Goal: Task Accomplishment & Management: Manage account settings

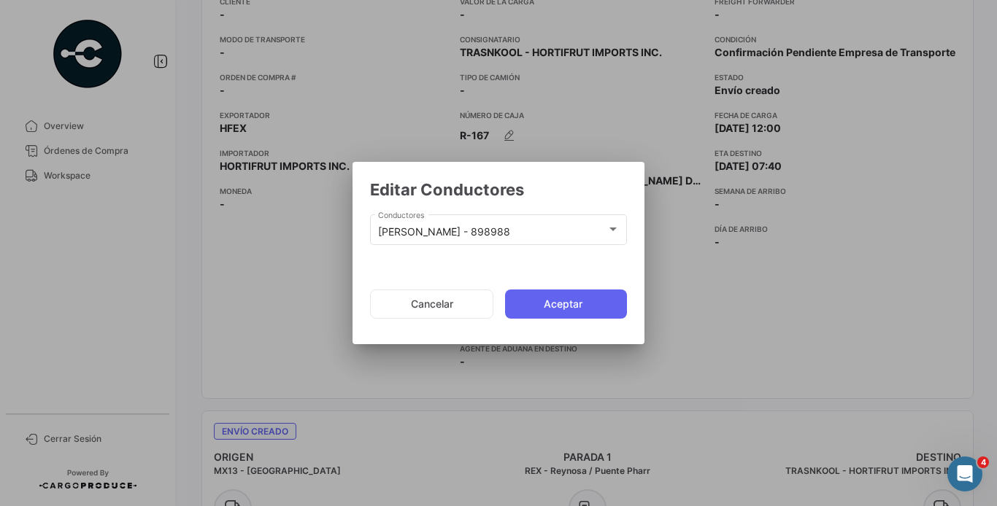
click at [504, 226] on div "[PERSON_NAME] - 898988 Conductores" at bounding box center [499, 229] width 242 height 34
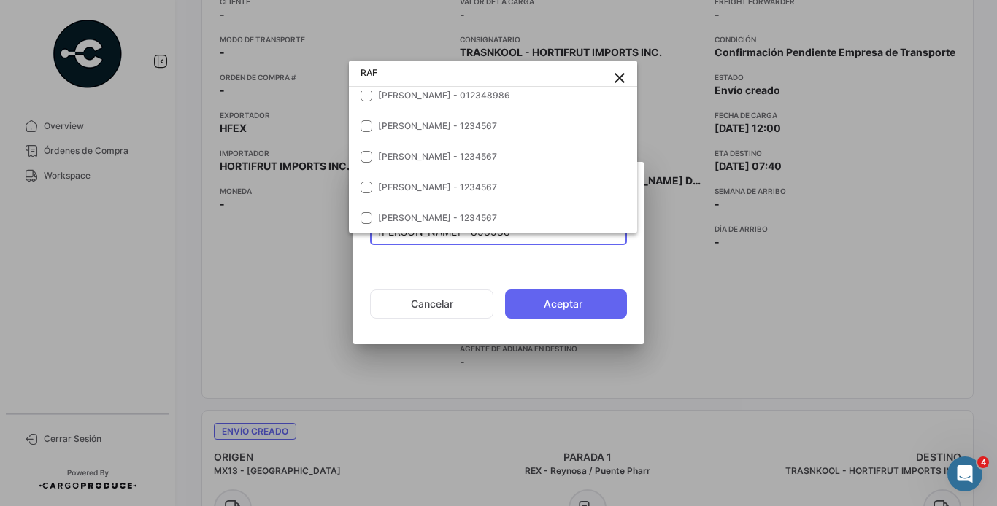
scroll to position [4, 0]
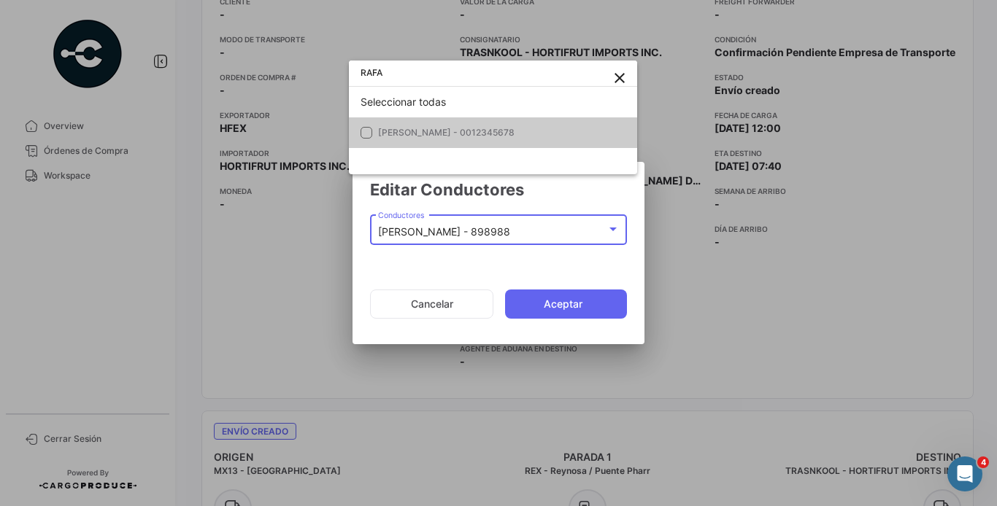
type input "RAFA"
click at [299, 314] on div at bounding box center [498, 253] width 997 height 506
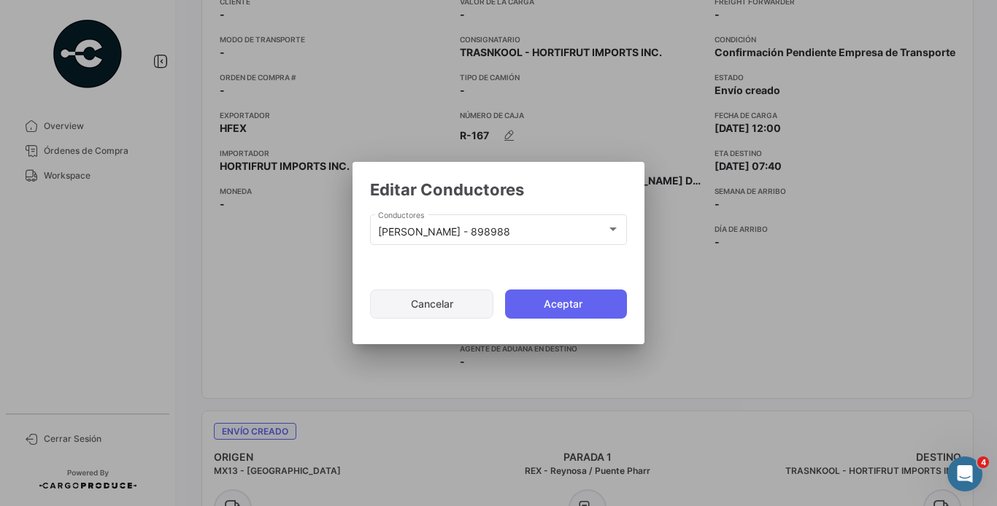
click at [423, 307] on button "Cancelar" at bounding box center [431, 304] width 123 height 29
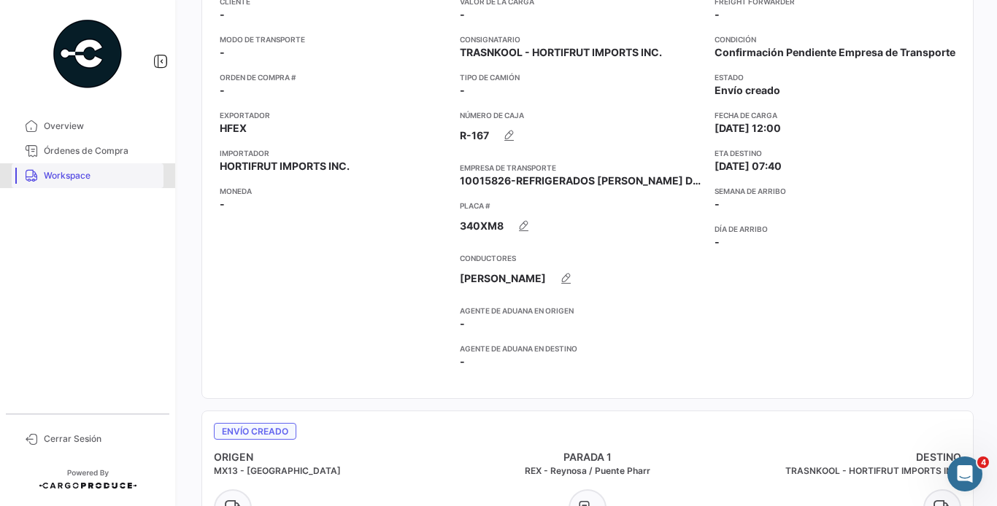
click at [63, 184] on link "Workspace" at bounding box center [88, 175] width 152 height 25
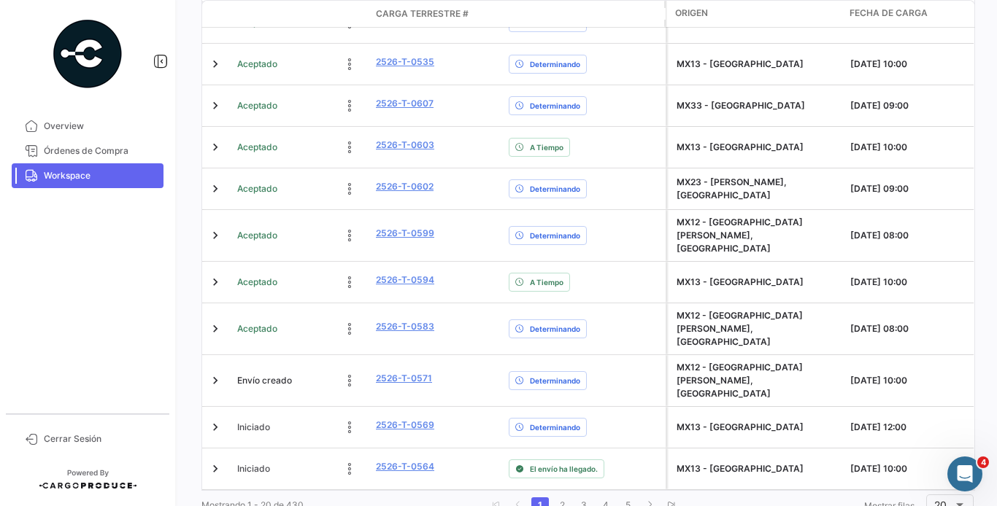
scroll to position [651, 0]
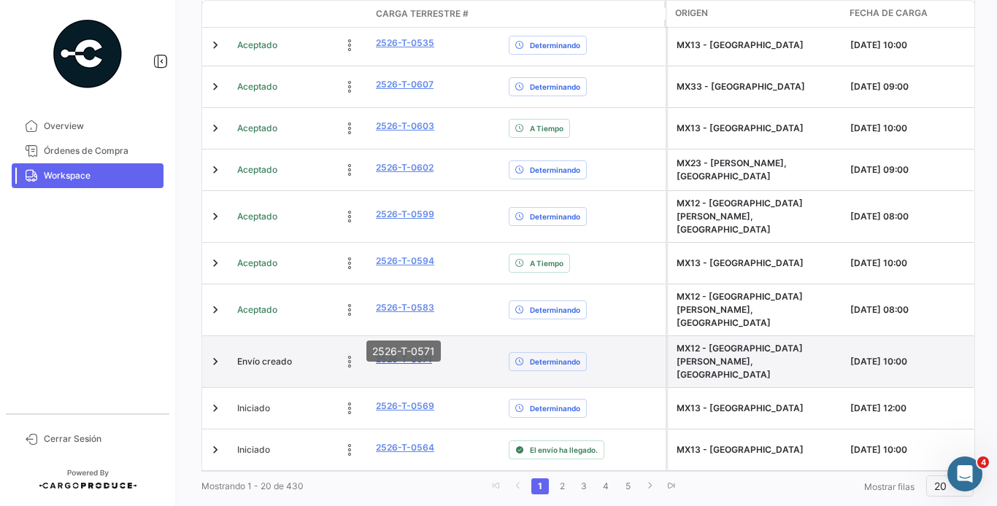
click at [415, 353] on link "2526-T-0571" at bounding box center [404, 359] width 56 height 13
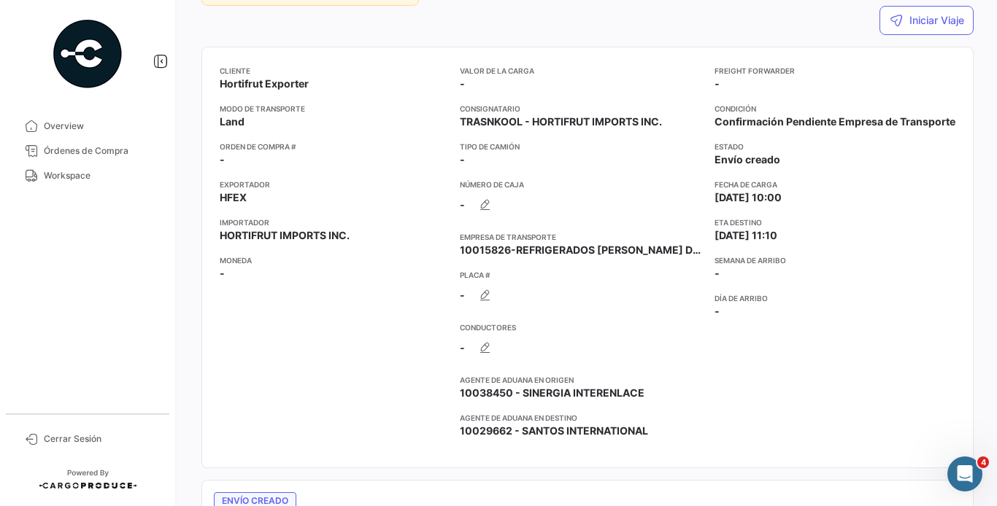
scroll to position [186, 0]
click at [486, 193] on button "button" at bounding box center [485, 205] width 29 height 29
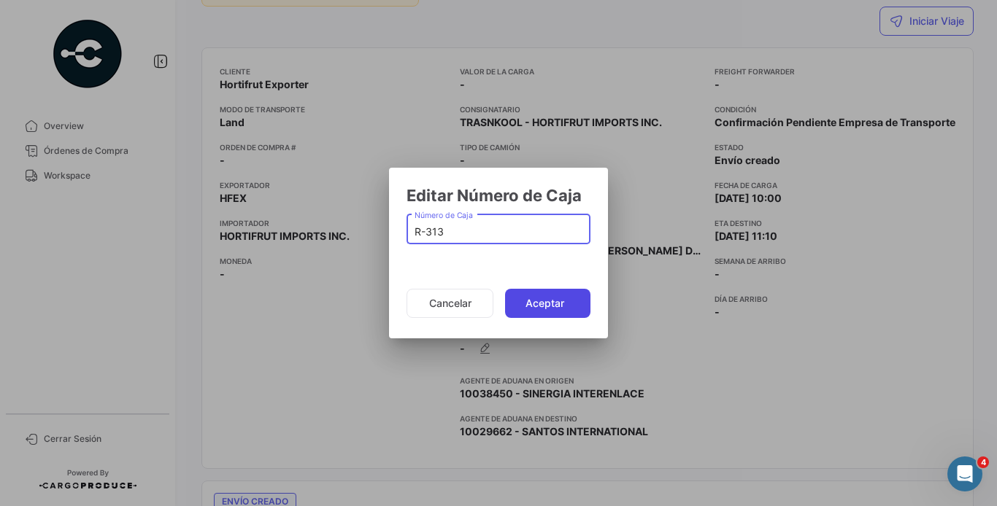
type input "R-313"
click at [566, 307] on button "Aceptar" at bounding box center [547, 303] width 85 height 29
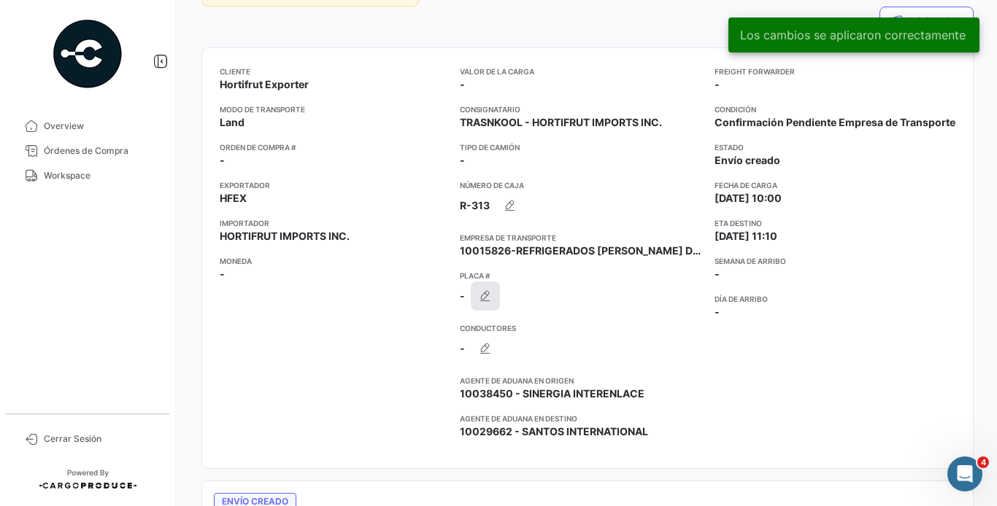
click at [490, 293] on icon "button" at bounding box center [485, 296] width 15 height 15
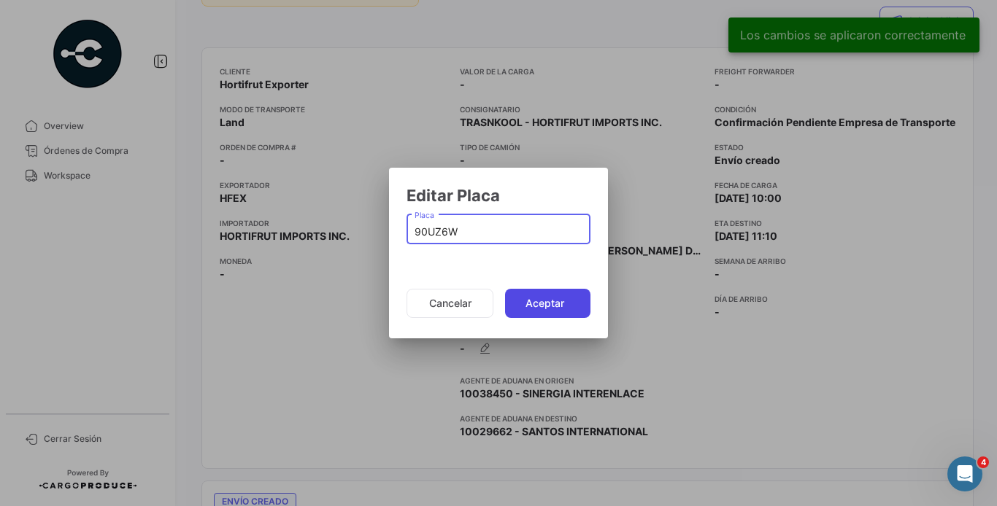
type input "90UZ6W"
click at [540, 294] on button "Aceptar" at bounding box center [547, 303] width 85 height 29
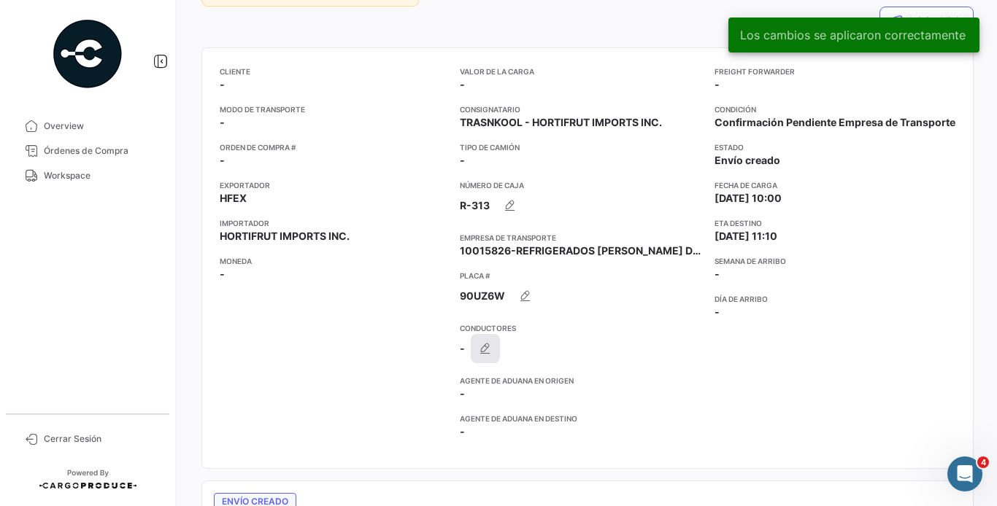
click at [485, 356] on button "button" at bounding box center [485, 348] width 29 height 29
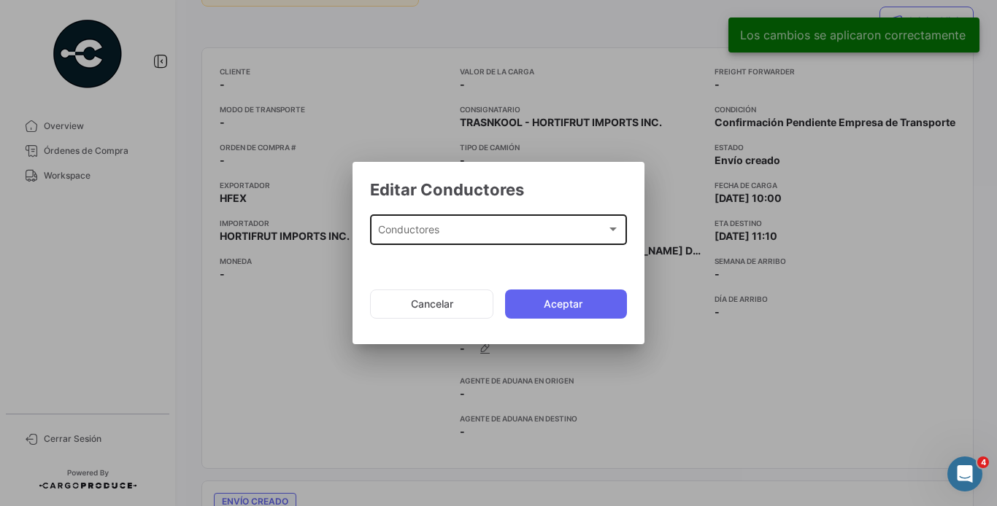
click at [493, 223] on div "Conductores Conductores" at bounding box center [499, 229] width 242 height 34
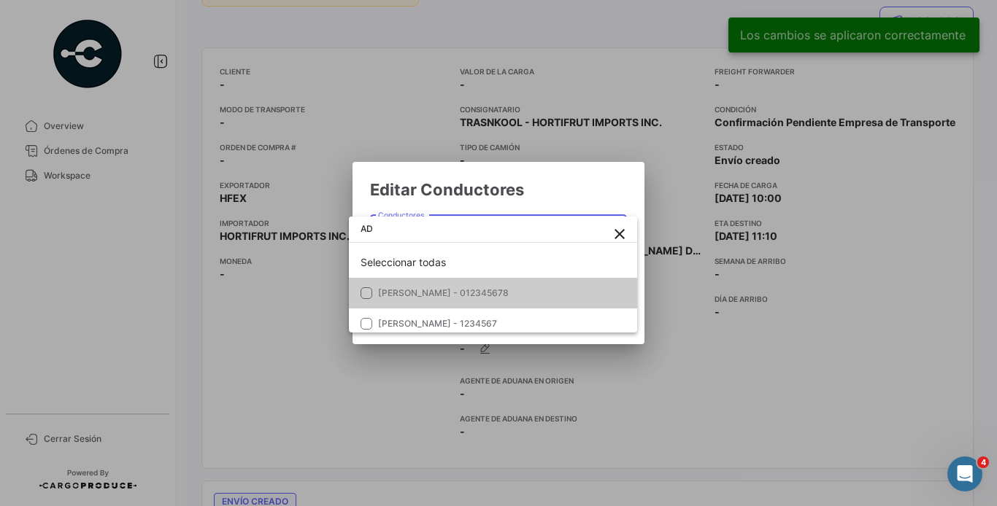
type input "A"
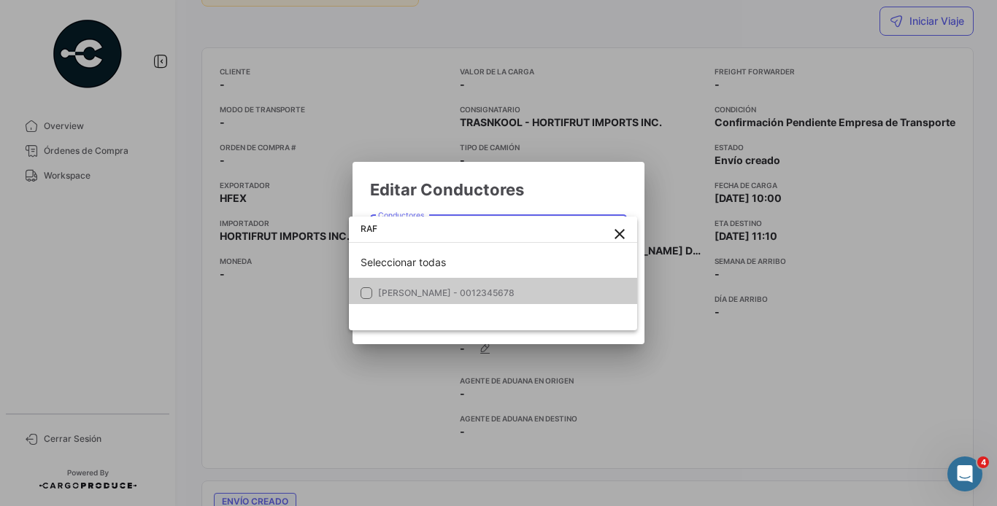
type input "RAF"
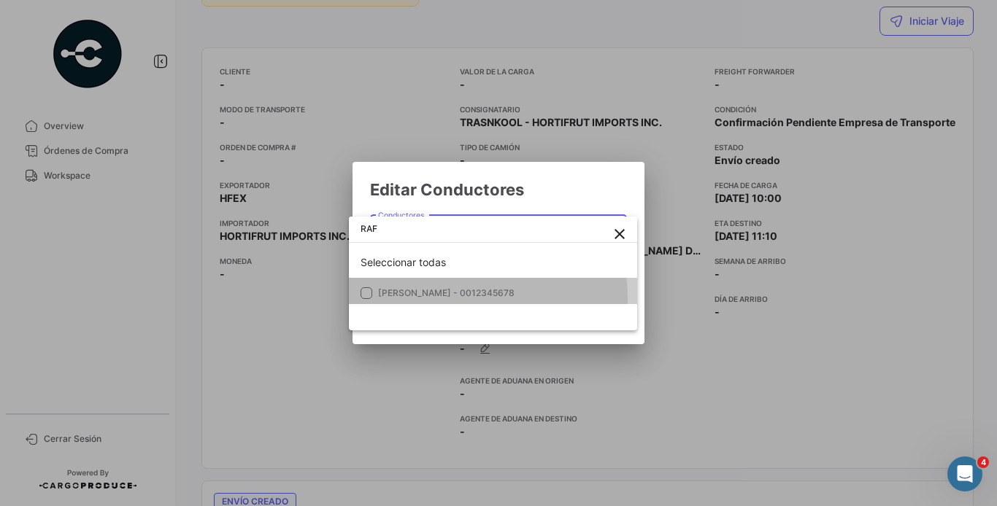
click at [455, 298] on span "[PERSON_NAME] - 0012345678" at bounding box center [446, 293] width 136 height 11
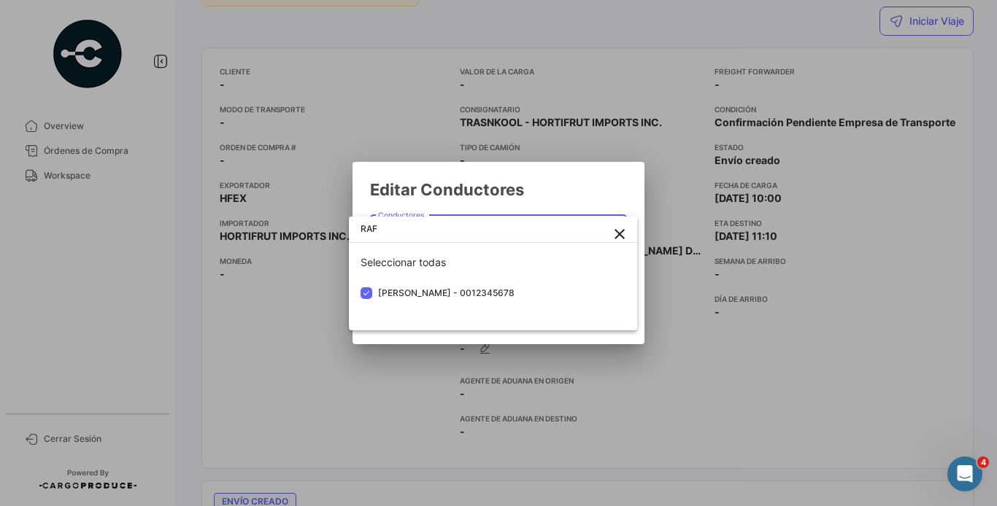
click at [570, 196] on div at bounding box center [498, 253] width 997 height 506
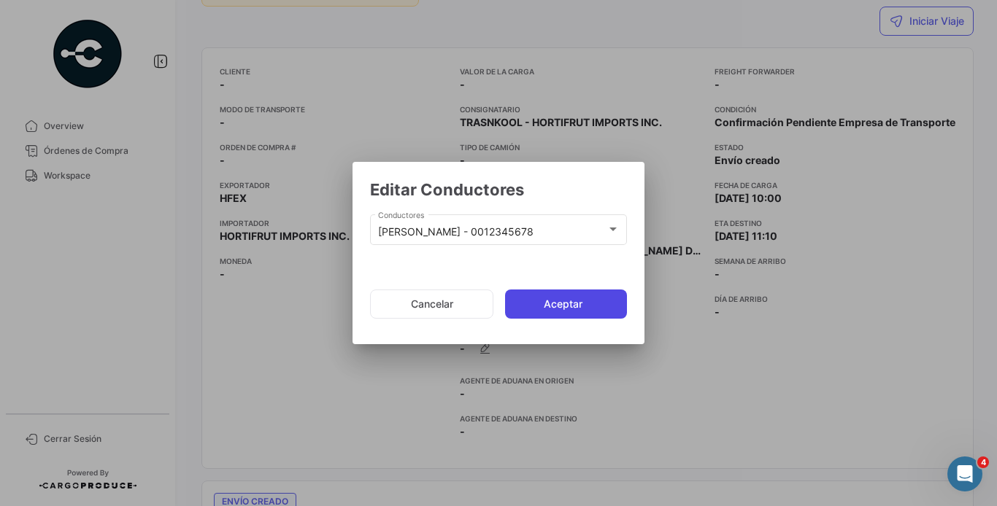
click at [575, 296] on button "Aceptar" at bounding box center [566, 304] width 122 height 29
